Goal: Task Accomplishment & Management: Use online tool/utility

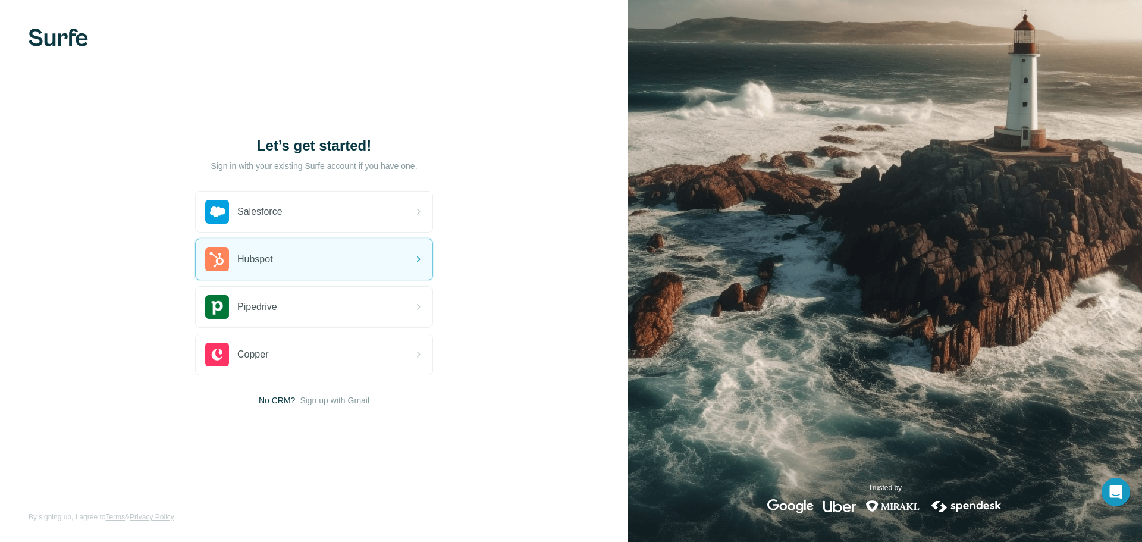
click at [64, 46] on img at bounding box center [58, 38] width 59 height 18
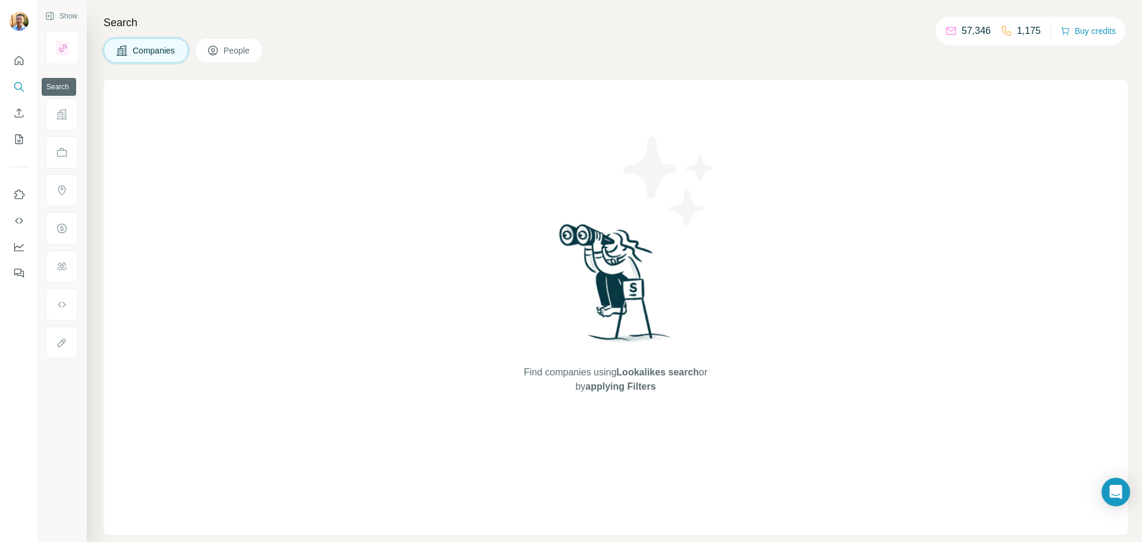
click at [19, 81] on icon "Search" at bounding box center [19, 87] width 12 height 12
click at [15, 86] on icon "Search" at bounding box center [19, 87] width 12 height 12
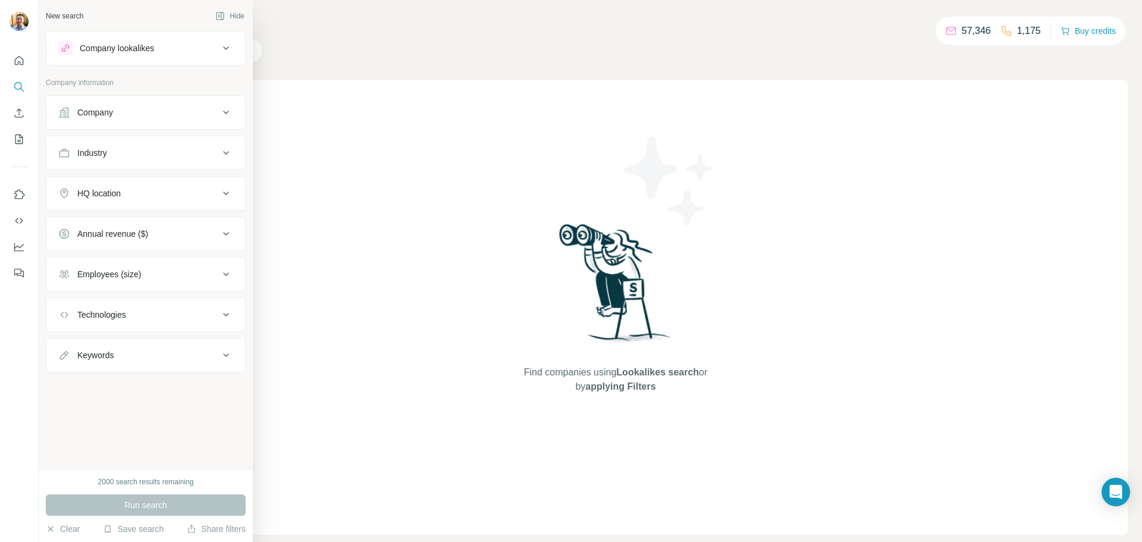
click at [69, 113] on icon at bounding box center [64, 112] width 12 height 12
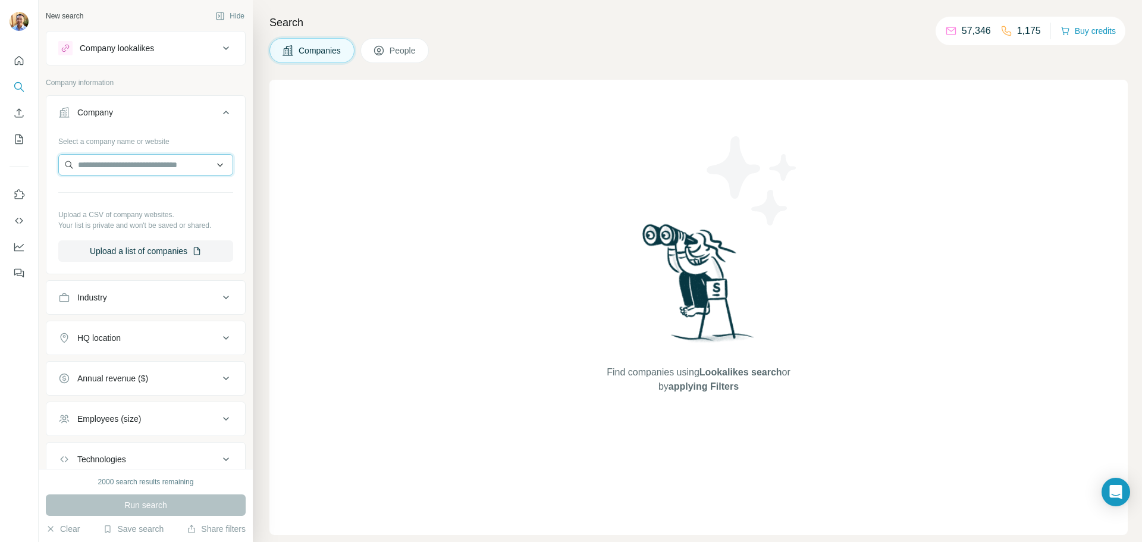
drag, startPoint x: 160, startPoint y: 169, endPoint x: 162, endPoint y: 156, distance: 13.3
click at [161, 163] on input "text" at bounding box center [145, 164] width 175 height 21
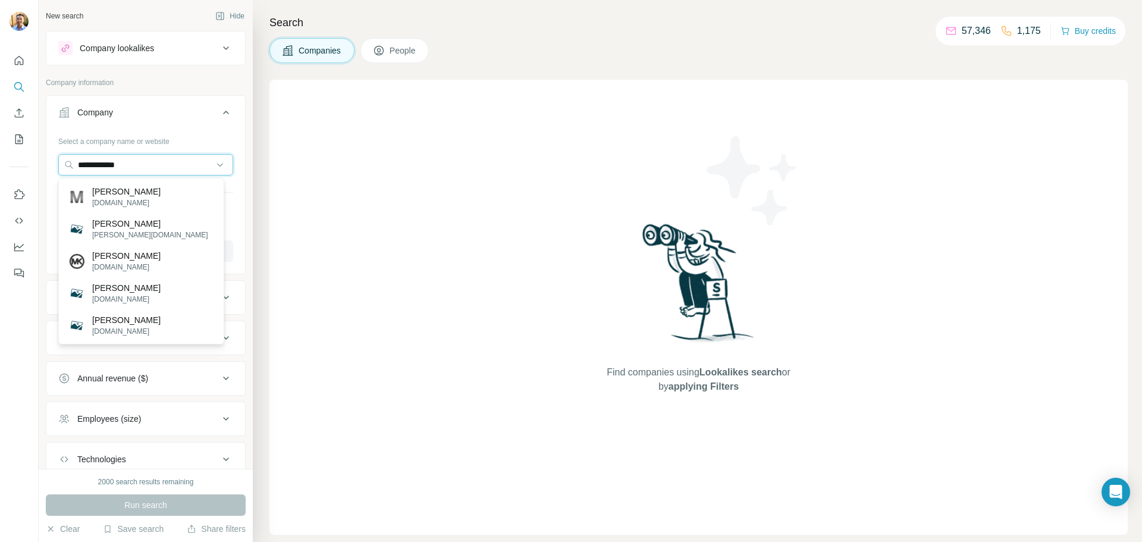
type input "**********"
